Goal: Navigation & Orientation: Find specific page/section

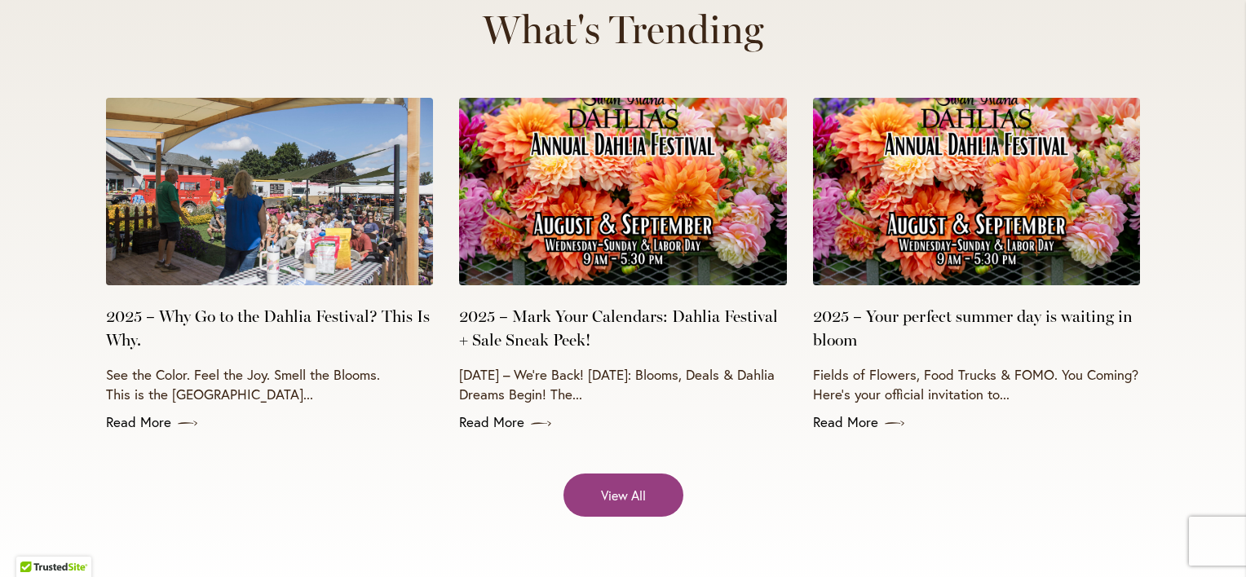
scroll to position [6473, 0]
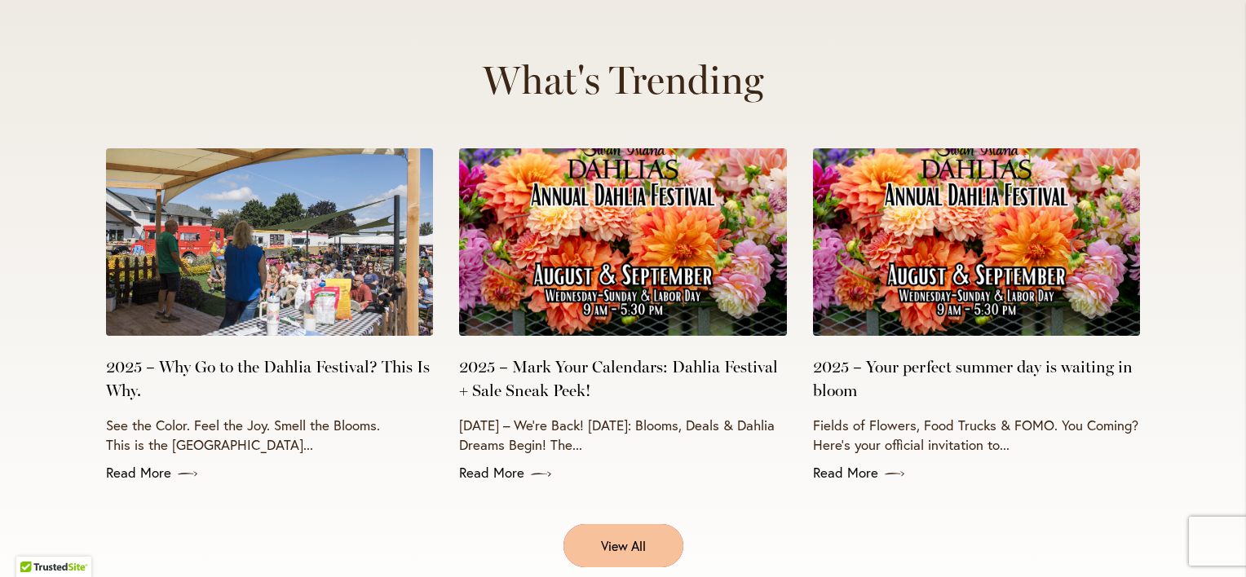
click at [630, 537] on span "View All" at bounding box center [623, 546] width 45 height 19
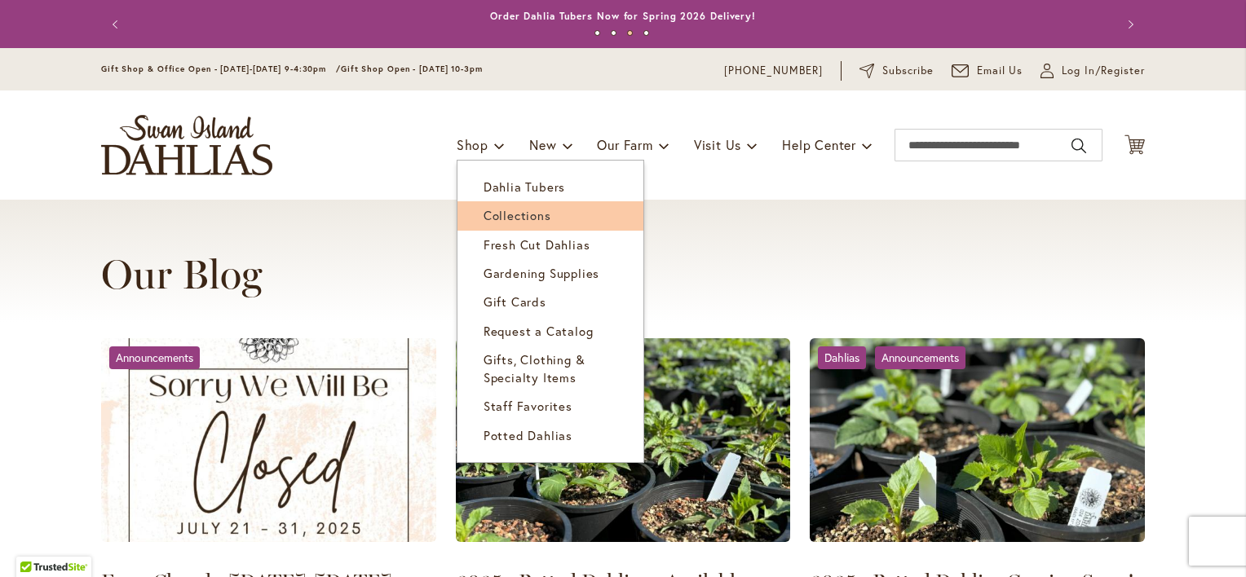
click at [497, 219] on span "Collections" at bounding box center [518, 215] width 68 height 16
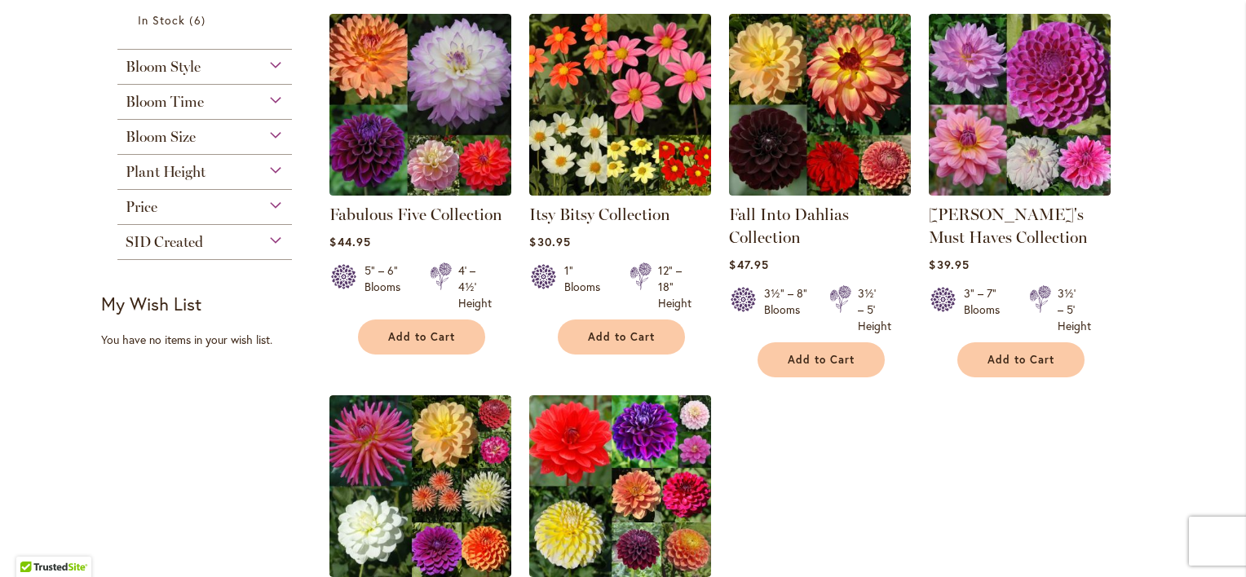
scroll to position [82, 0]
